Goal: Transaction & Acquisition: Purchase product/service

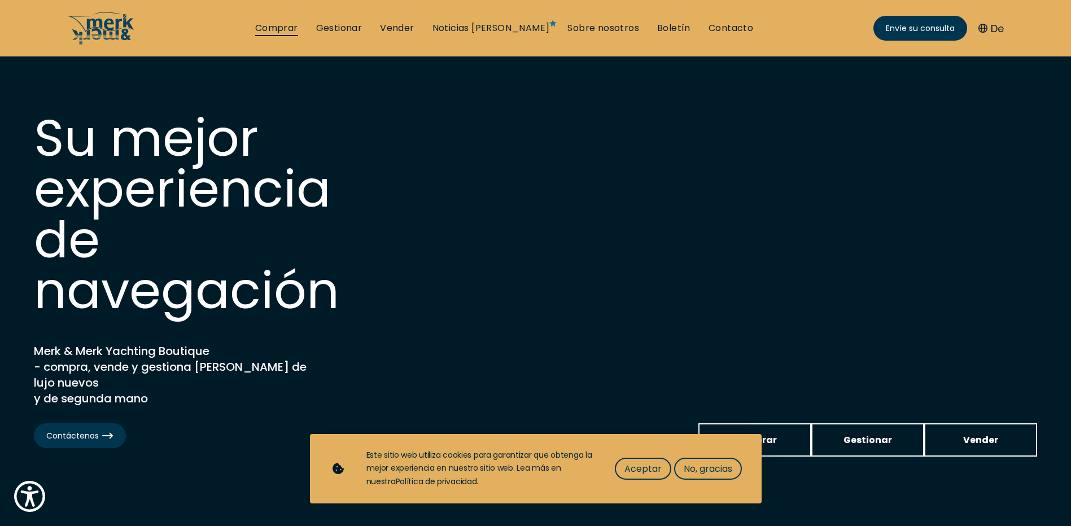
click at [298, 29] on link "Comprar" at bounding box center [276, 28] width 43 height 12
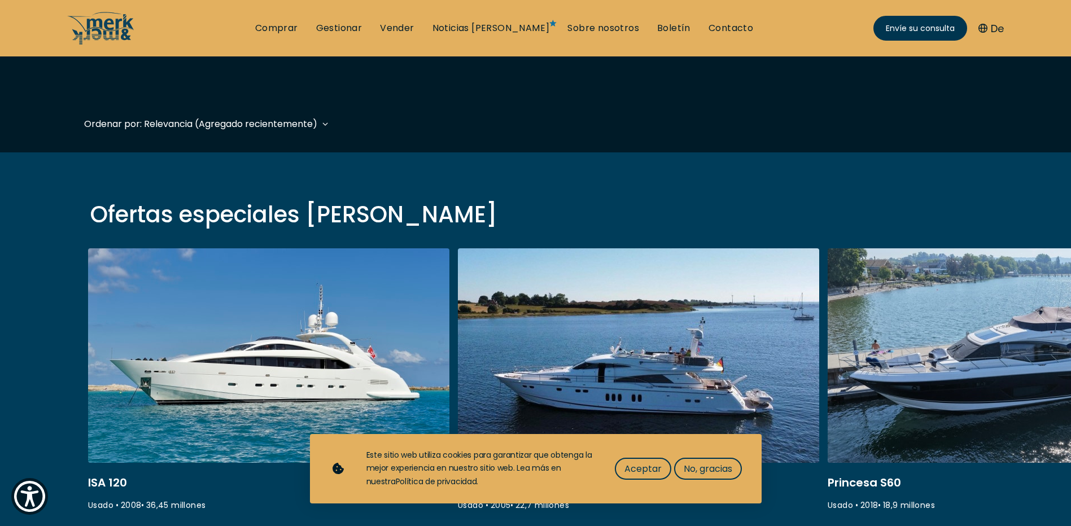
scroll to position [282, 0]
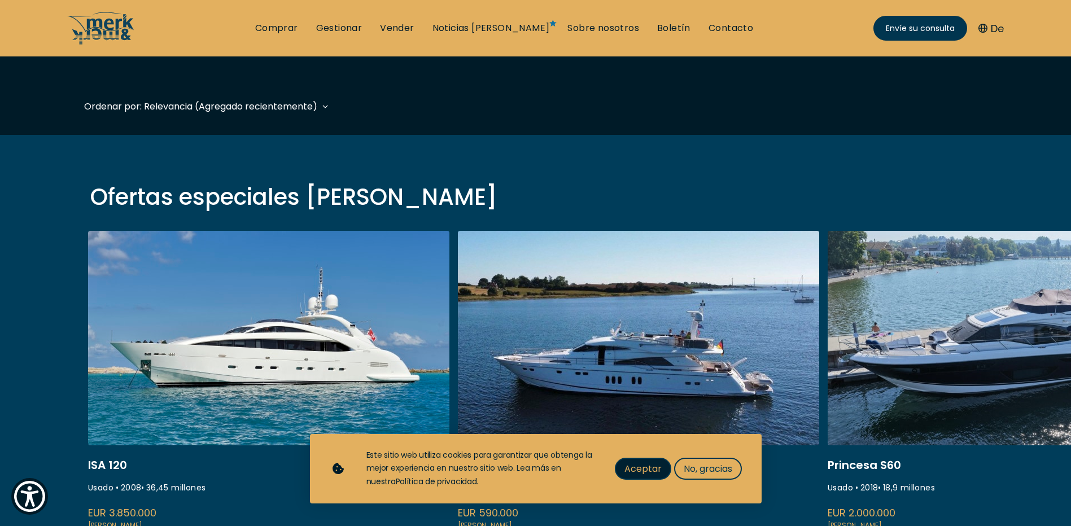
click at [641, 471] on span "Aceptar" at bounding box center [643, 469] width 37 height 14
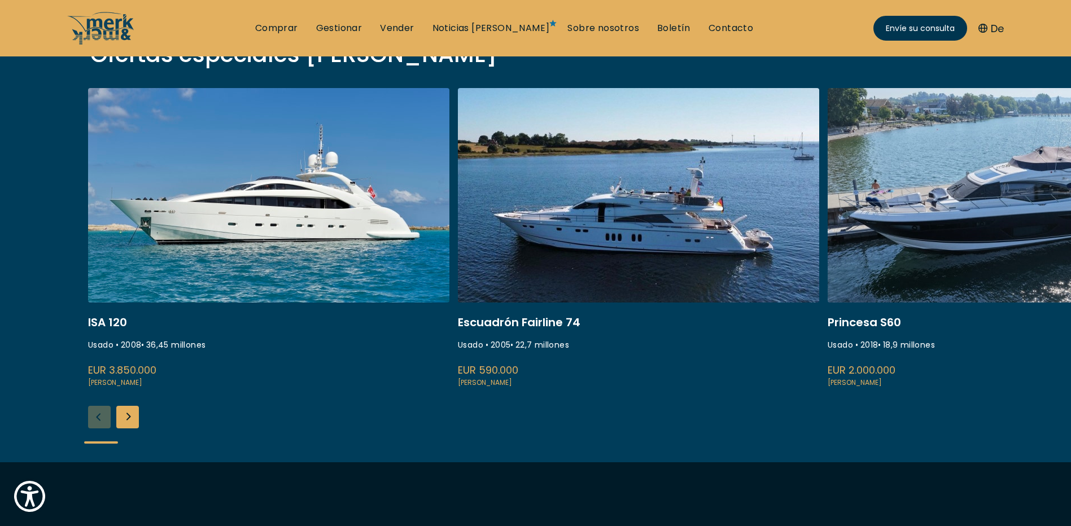
scroll to position [452, 0]
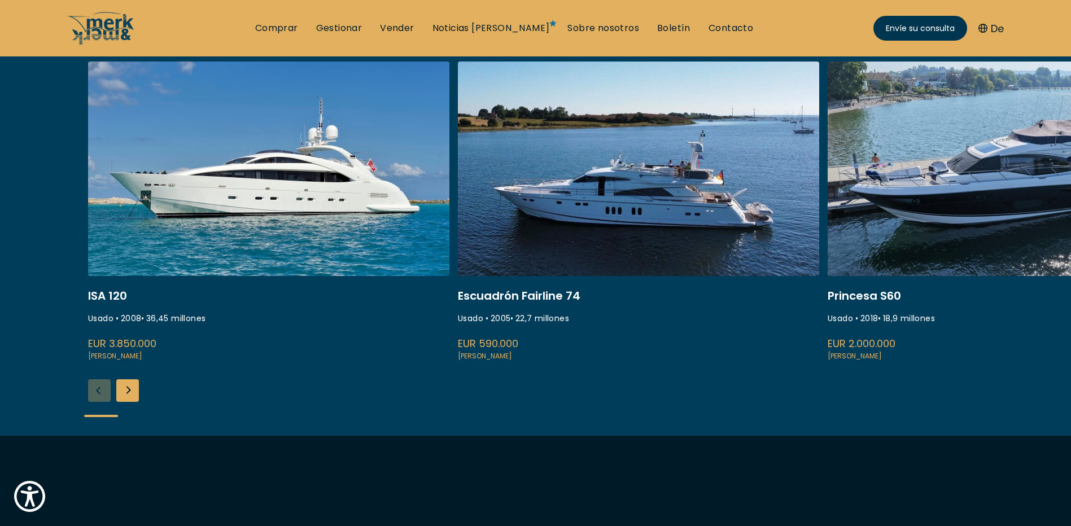
click at [135, 392] on div "Siguiente diapositiva" at bounding box center [127, 391] width 23 height 23
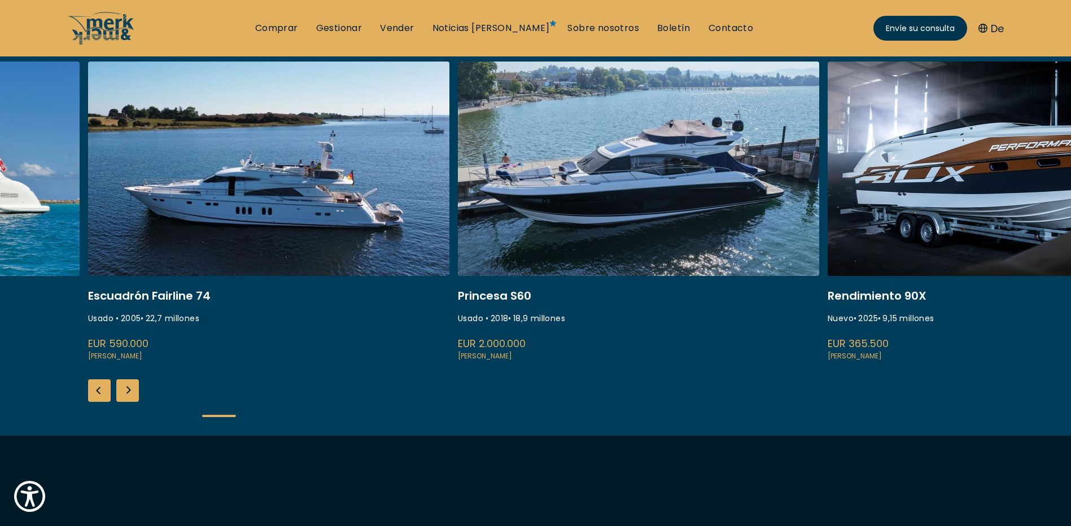
click at [135, 392] on div "Siguiente diapositiva" at bounding box center [127, 391] width 23 height 23
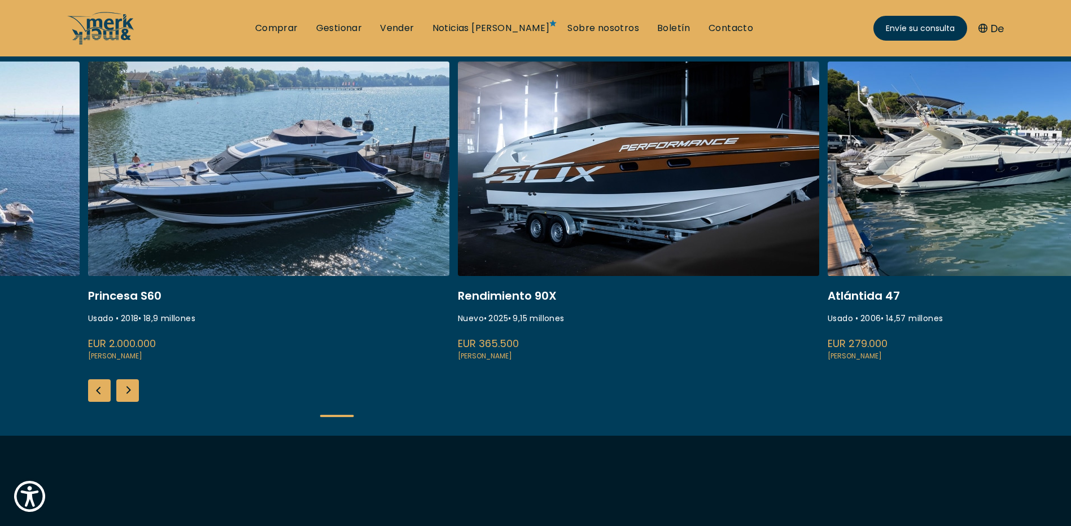
click at [128, 390] on div "Siguiente diapositiva" at bounding box center [127, 391] width 23 height 23
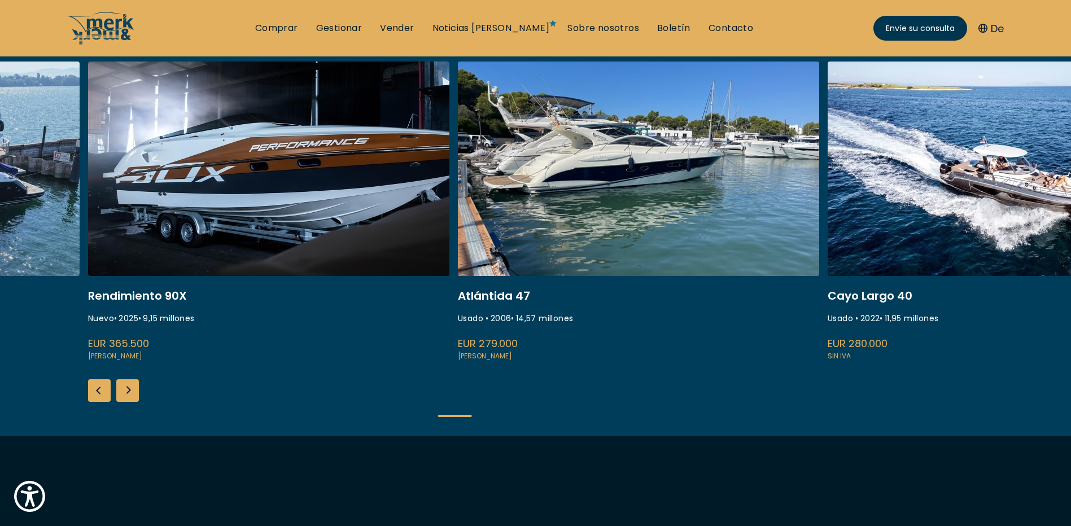
click at [128, 390] on div "Siguiente diapositiva" at bounding box center [127, 391] width 23 height 23
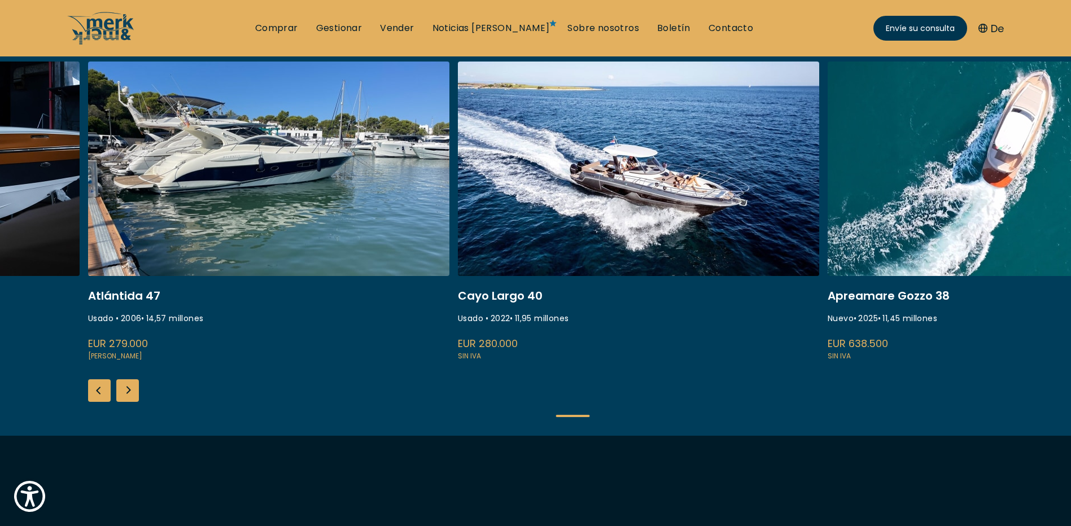
click at [128, 390] on div "Siguiente diapositiva" at bounding box center [127, 391] width 23 height 23
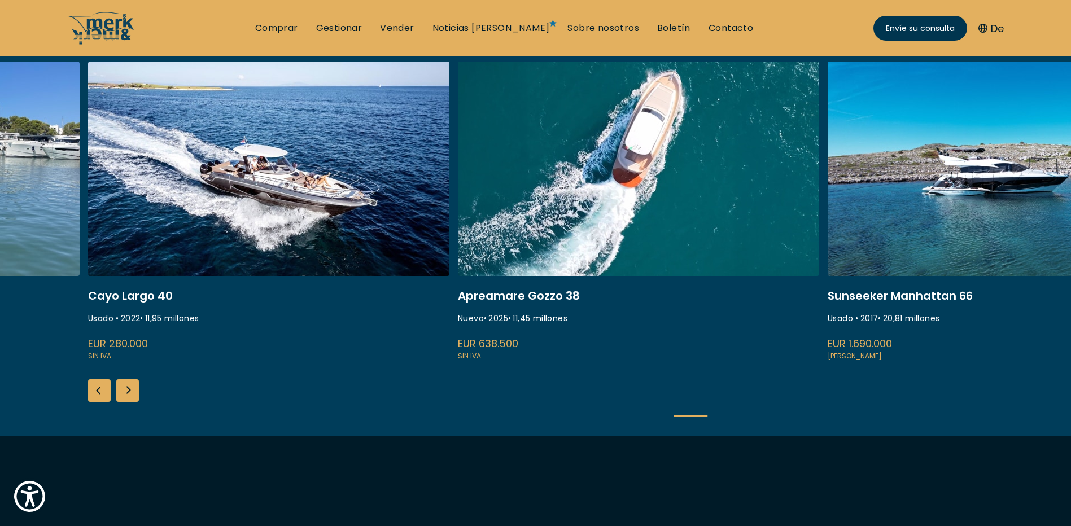
click at [128, 390] on div "Siguiente diapositiva" at bounding box center [127, 391] width 23 height 23
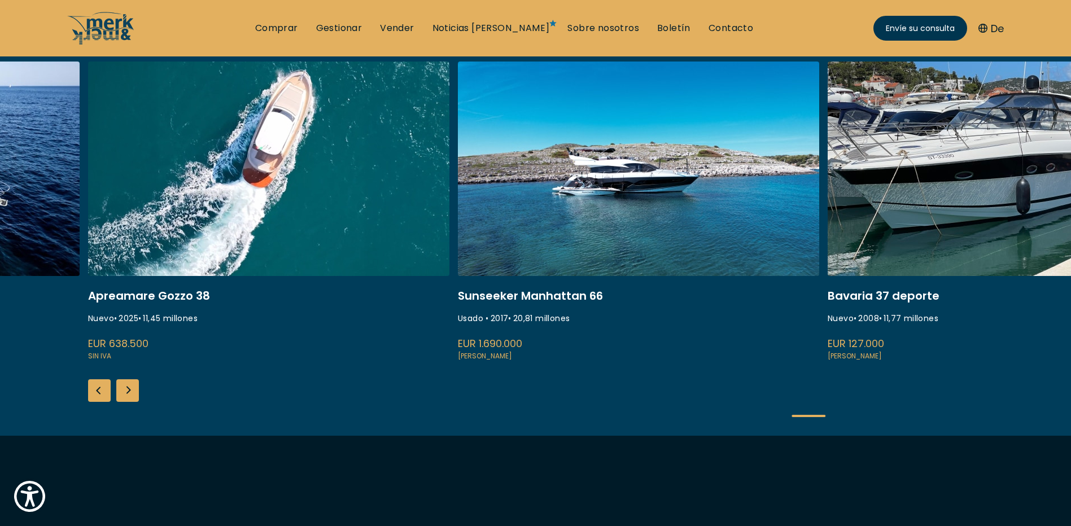
click at [128, 390] on div "Siguiente diapositiva" at bounding box center [127, 391] width 23 height 23
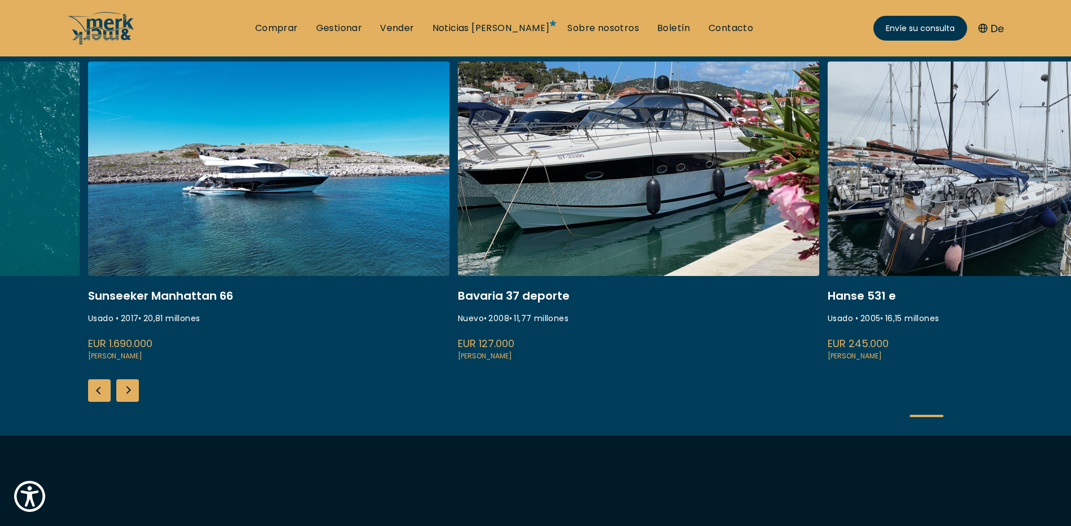
click at [128, 390] on div "Siguiente diapositiva" at bounding box center [127, 391] width 23 height 23
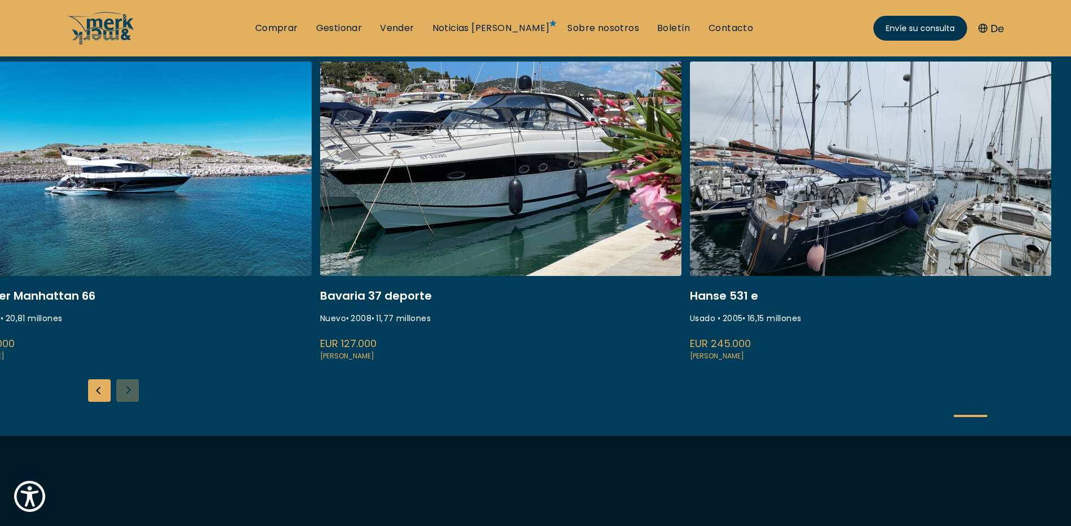
click at [128, 390] on div "ISA 120 Usado • 2008 • 36,45 millones EUR 3.850.000 [PERSON_NAME] Escuadrón Fai…" at bounding box center [535, 249] width 1071 height 374
click at [97, 391] on div "Diapositiva anterior" at bounding box center [99, 391] width 23 height 23
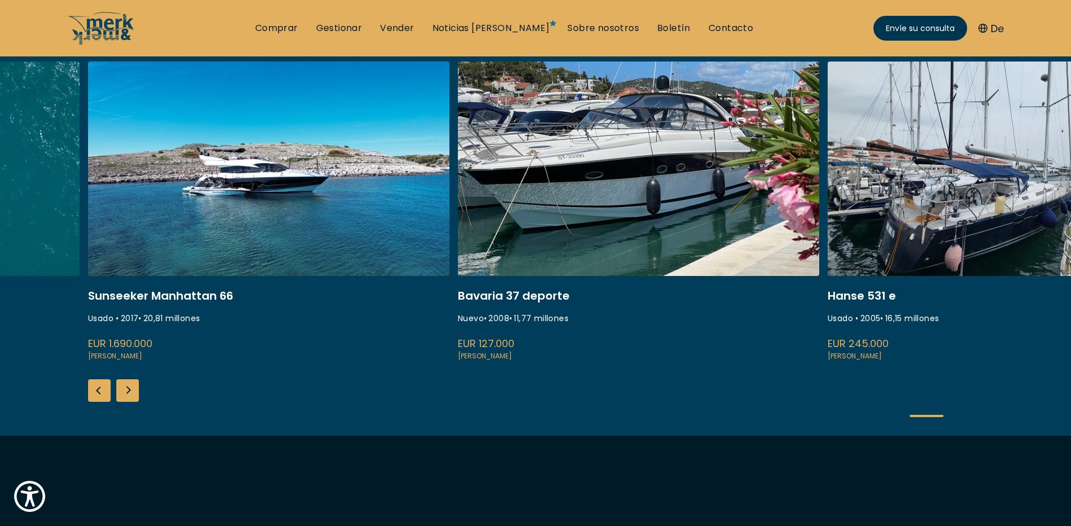
click at [97, 391] on div "Diapositiva anterior" at bounding box center [99, 391] width 23 height 23
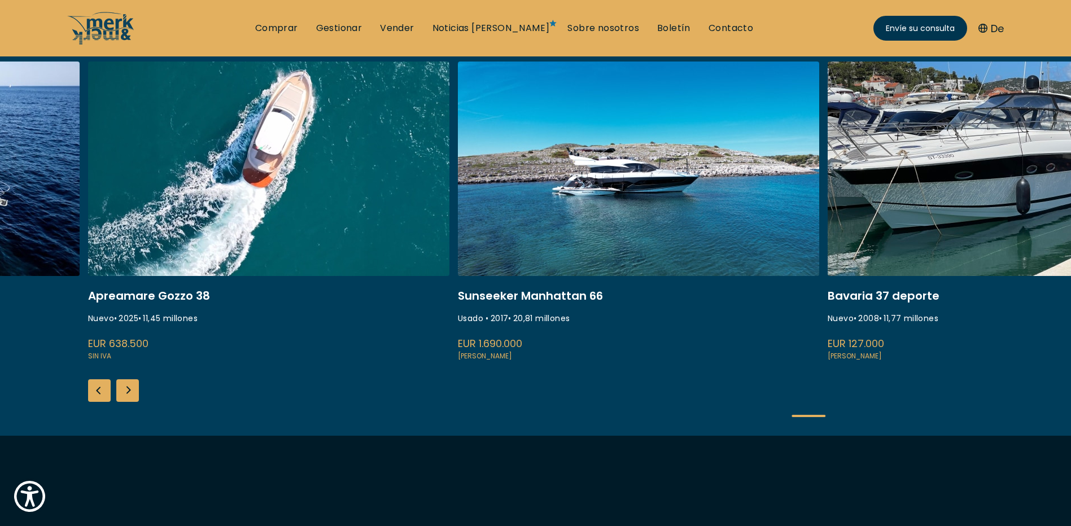
click at [97, 391] on div "Diapositiva anterior" at bounding box center [99, 391] width 23 height 23
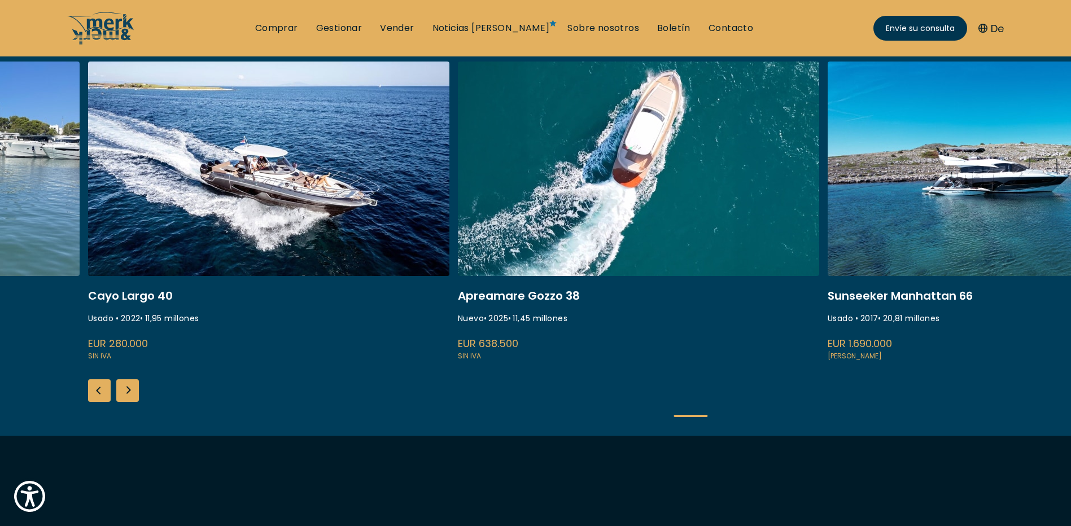
click at [97, 391] on div "Diapositiva anterior" at bounding box center [99, 391] width 23 height 23
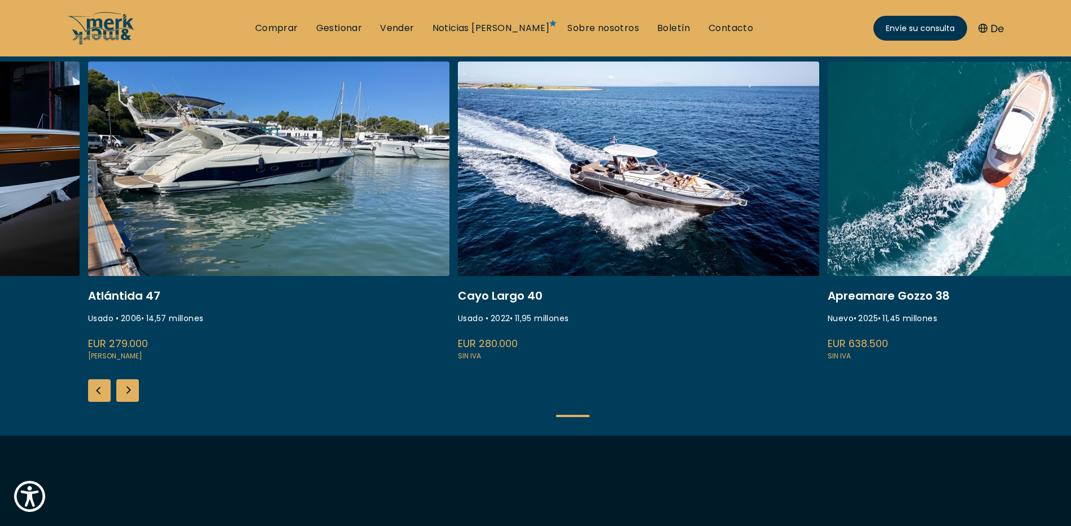
click at [662, 176] on link at bounding box center [638, 212] width 361 height 301
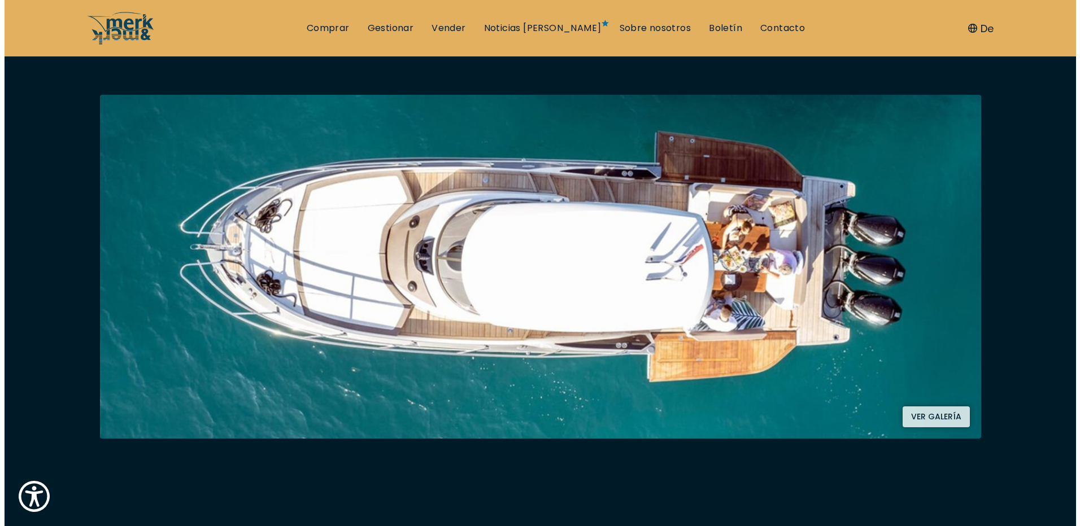
scroll to position [169, 0]
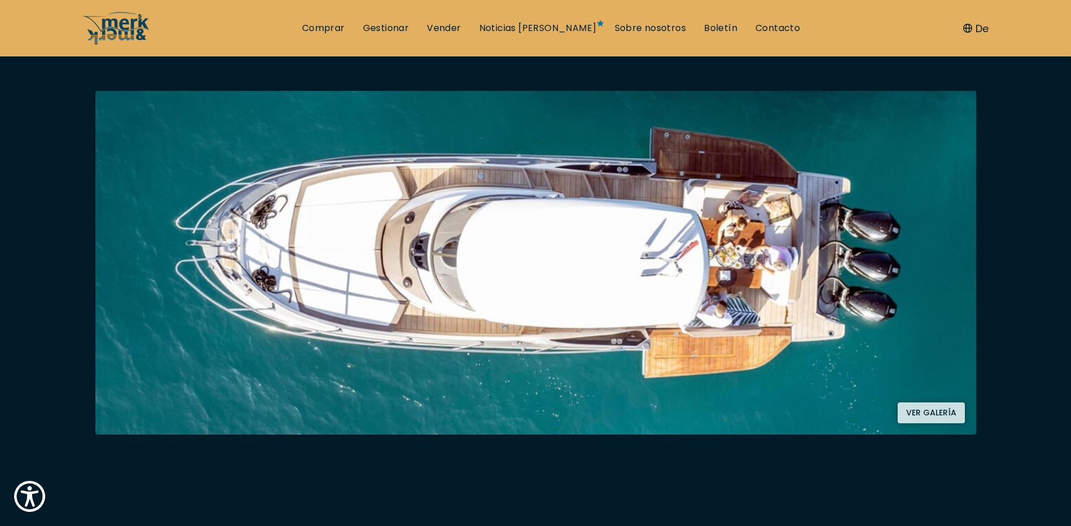
click at [941, 416] on button "Ver galería" at bounding box center [931, 413] width 67 height 21
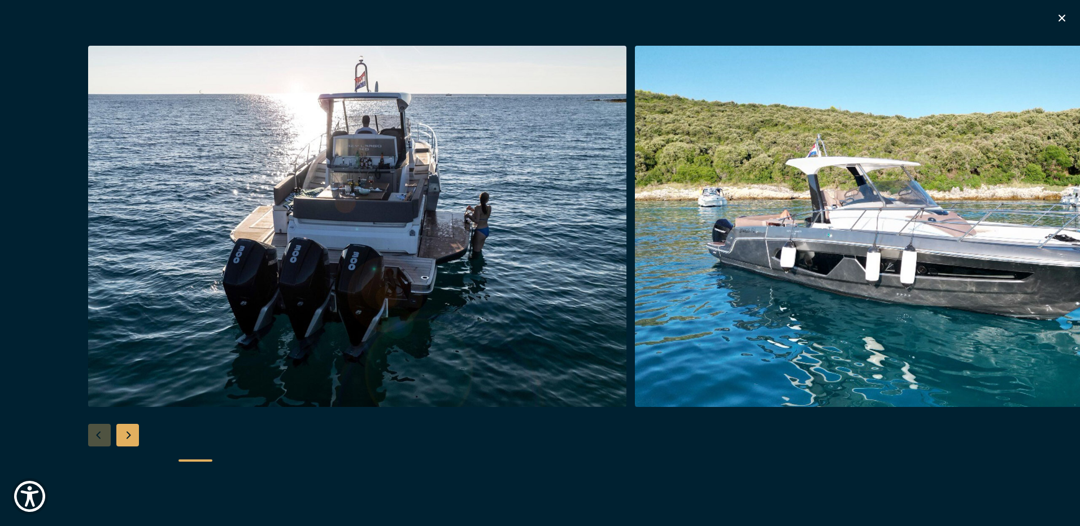
click at [419, 268] on img "button" at bounding box center [357, 226] width 538 height 361
click at [137, 436] on div "Siguiente diapositiva" at bounding box center [127, 435] width 23 height 23
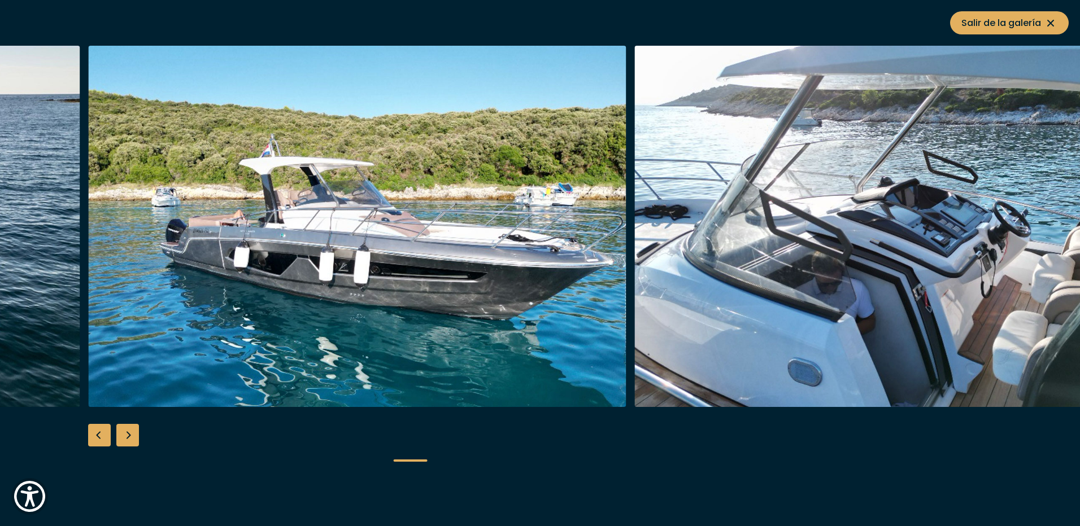
click at [137, 436] on div "Siguiente diapositiva" at bounding box center [127, 435] width 23 height 23
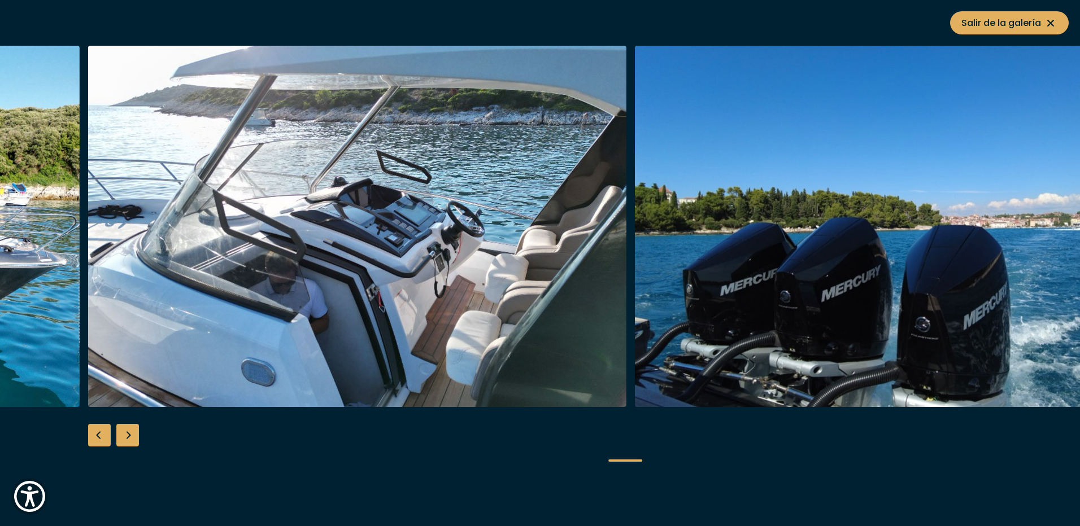
click at [137, 436] on div "Siguiente diapositiva" at bounding box center [127, 435] width 23 height 23
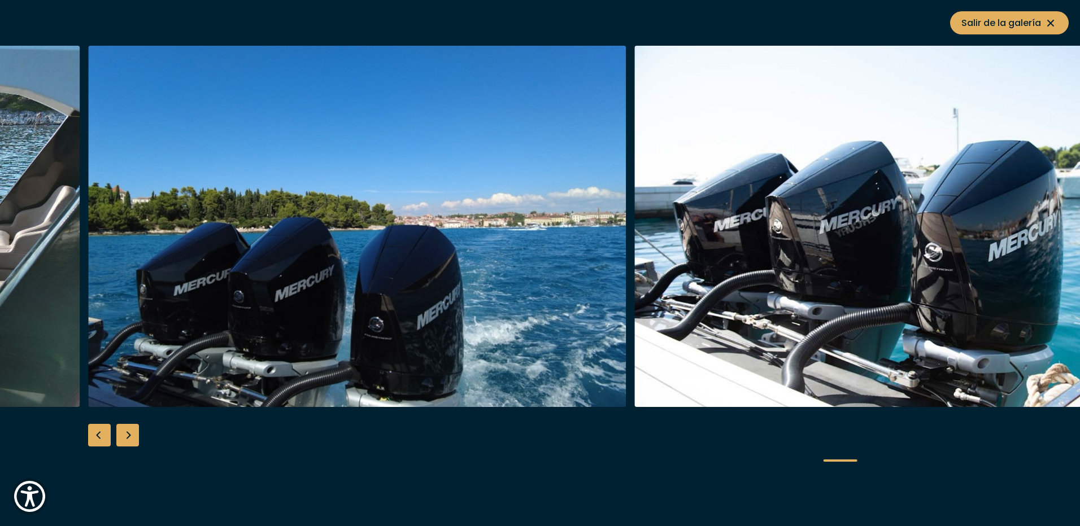
click at [137, 436] on div "Siguiente diapositiva" at bounding box center [127, 435] width 23 height 23
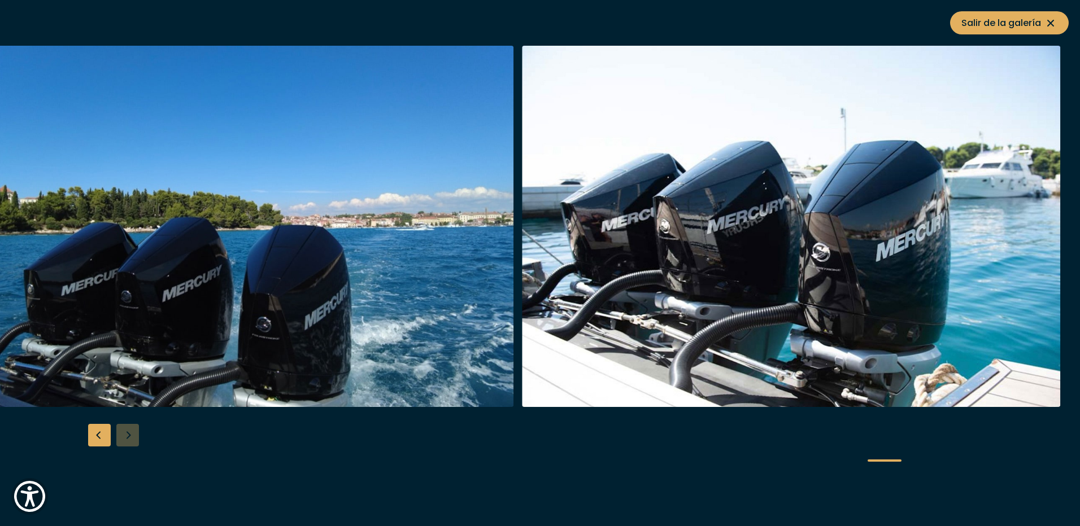
click at [137, 436] on div at bounding box center [540, 263] width 1080 height 435
click at [1051, 24] on icon at bounding box center [1050, 23] width 7 height 7
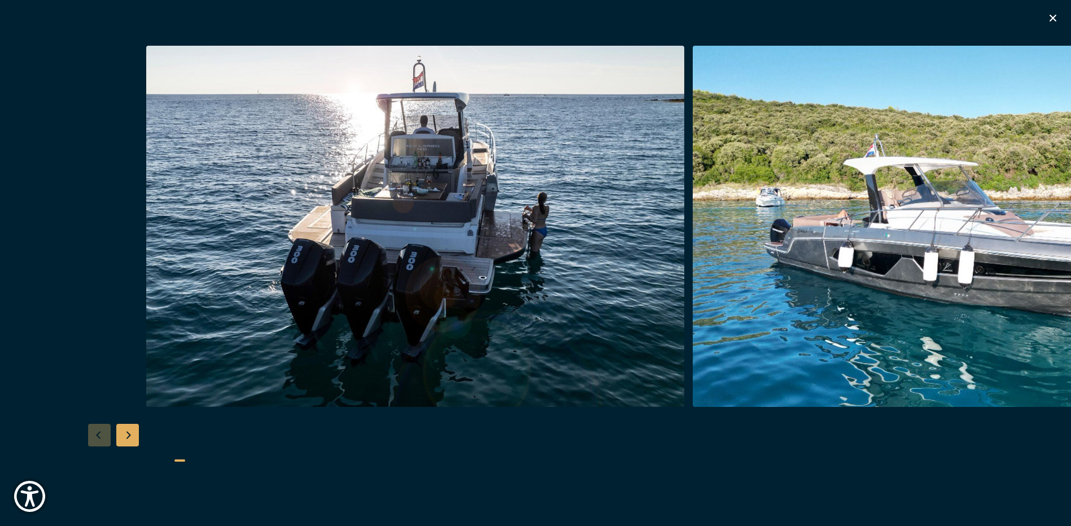
click at [481, 310] on img "button" at bounding box center [415, 226] width 538 height 361
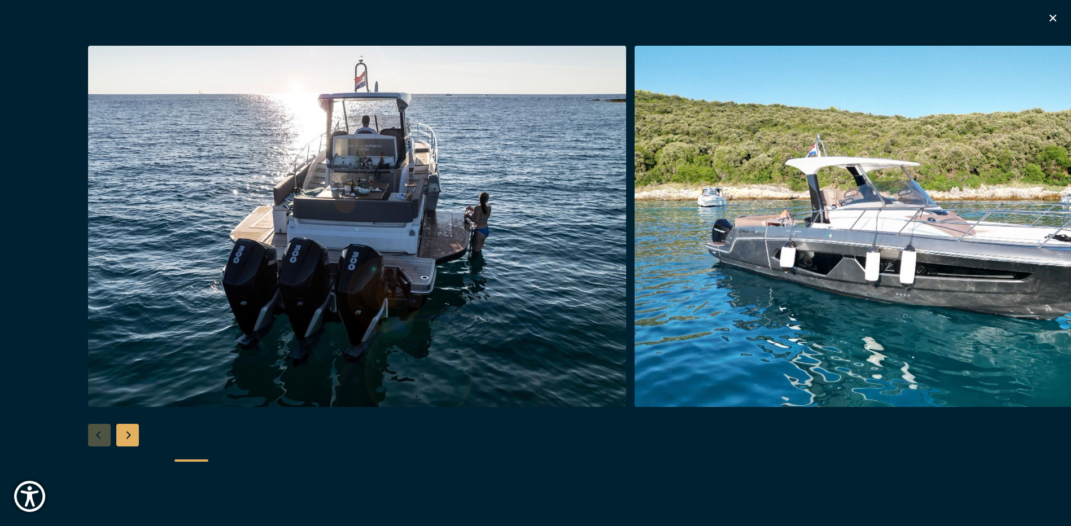
click at [562, 286] on img "button" at bounding box center [357, 226] width 538 height 361
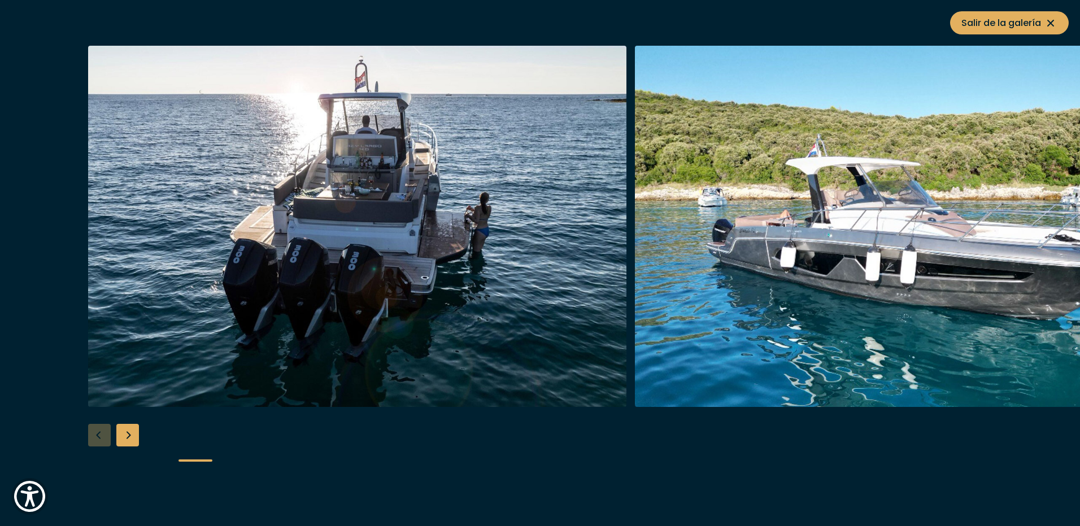
click at [562, 286] on img "button" at bounding box center [357, 226] width 538 height 361
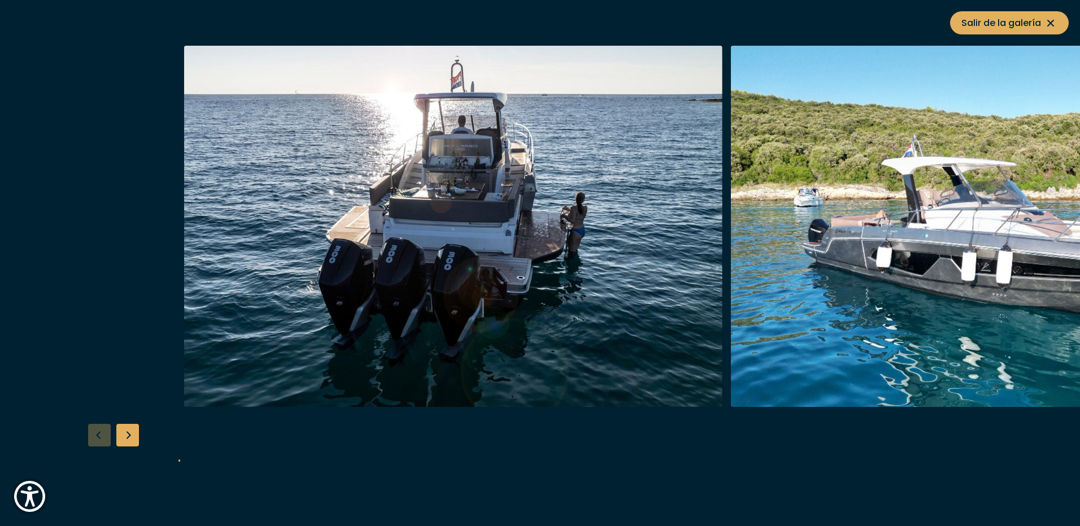
click at [573, 235] on img "button" at bounding box center [453, 226] width 538 height 361
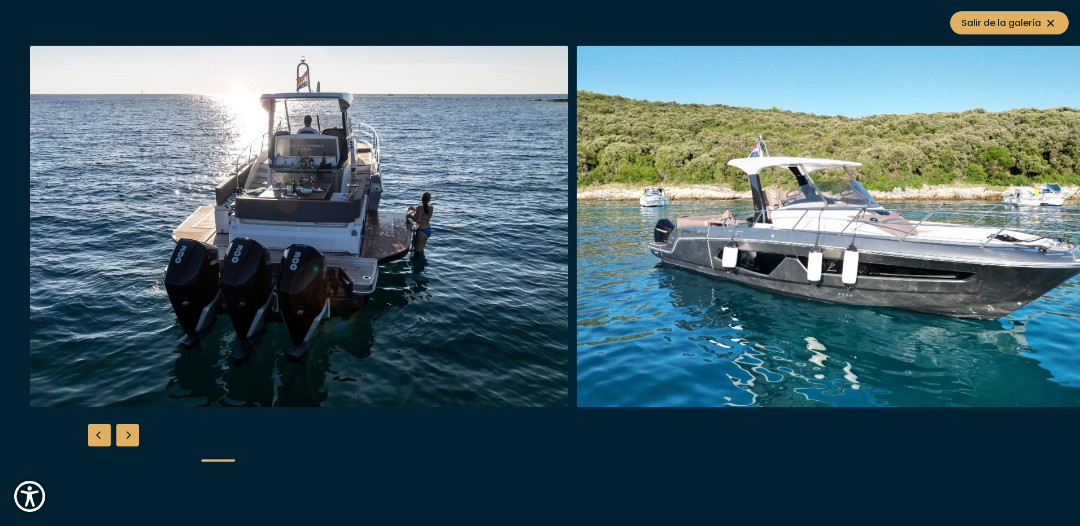
click at [379, 234] on img "button" at bounding box center [299, 226] width 538 height 361
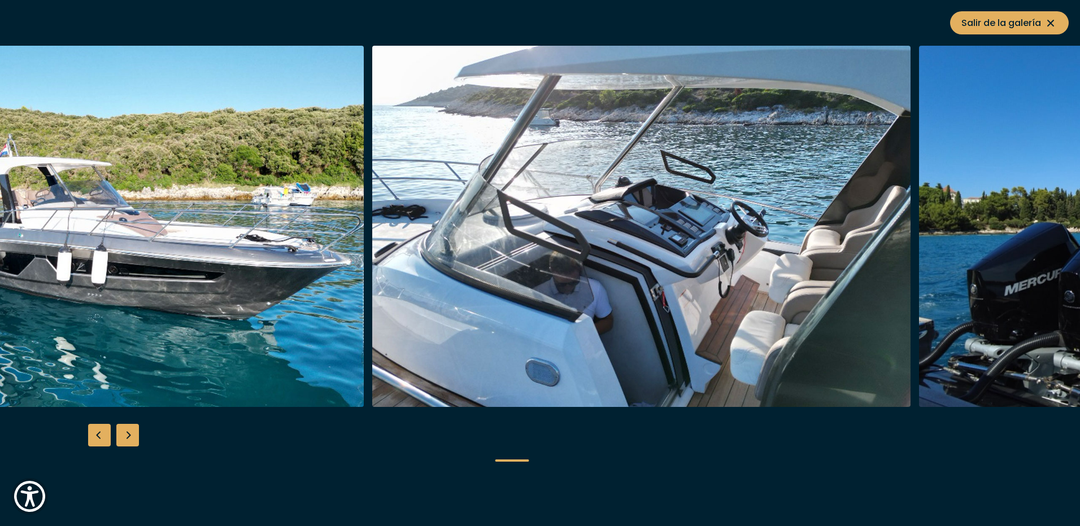
click at [212, 237] on img "button" at bounding box center [95, 226] width 538 height 361
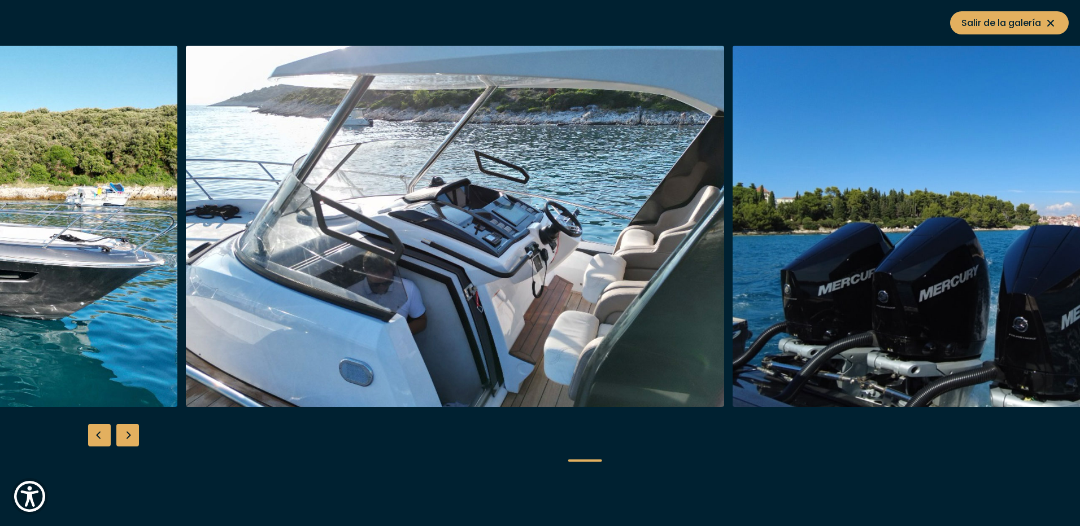
click at [399, 289] on img "button" at bounding box center [455, 226] width 538 height 361
